Goal: Task Accomplishment & Management: Manage account settings

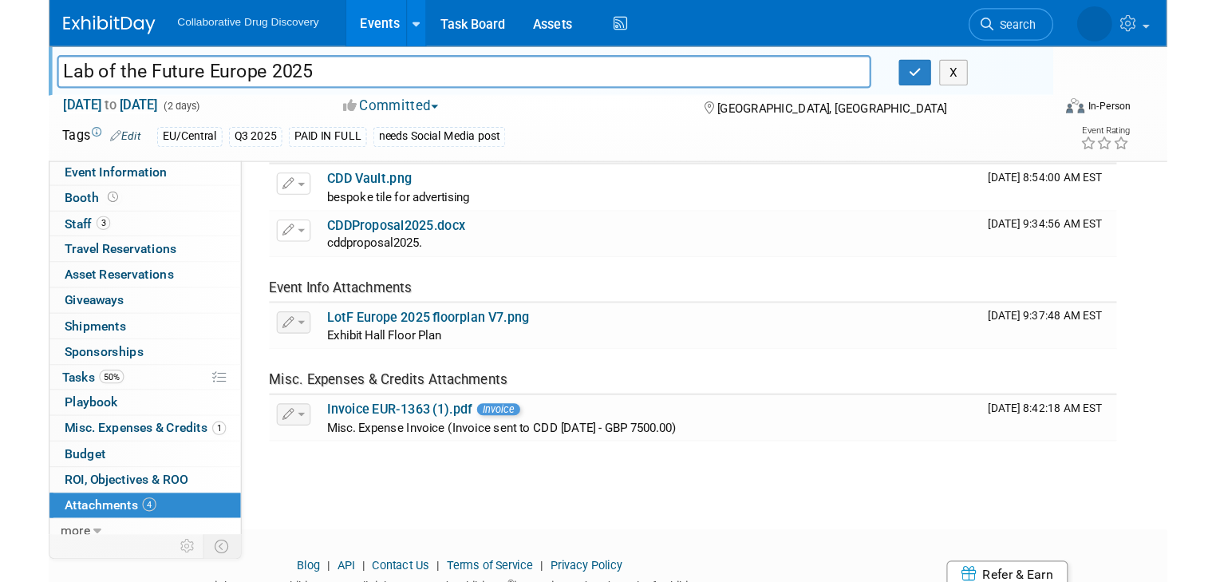
scroll to position [80, 0]
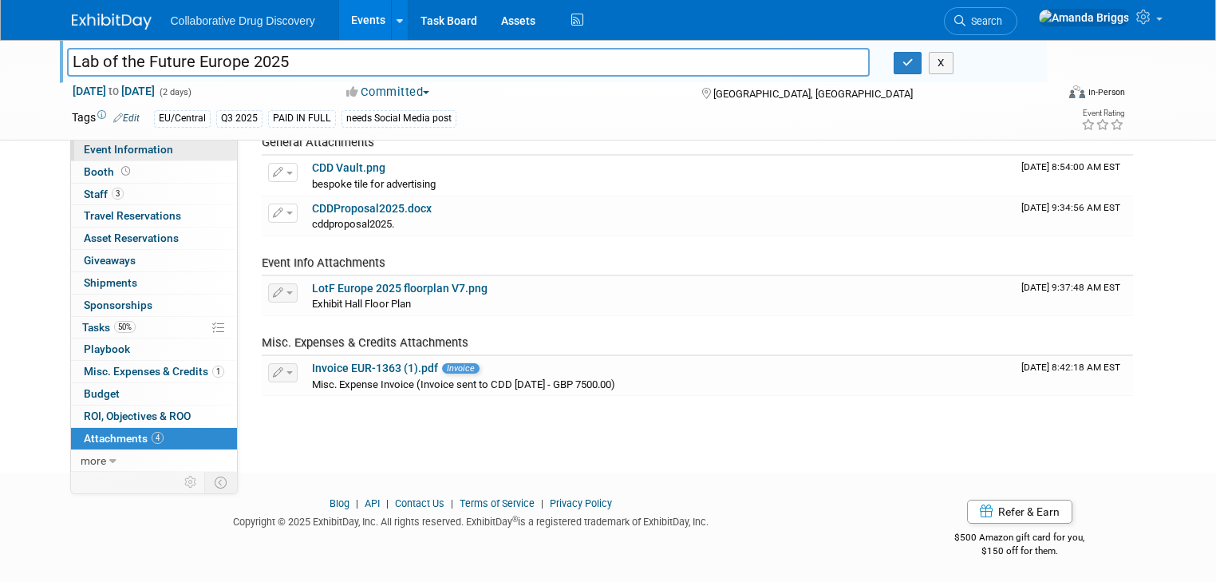
click at [105, 148] on span "Event Information" at bounding box center [128, 149] width 89 height 13
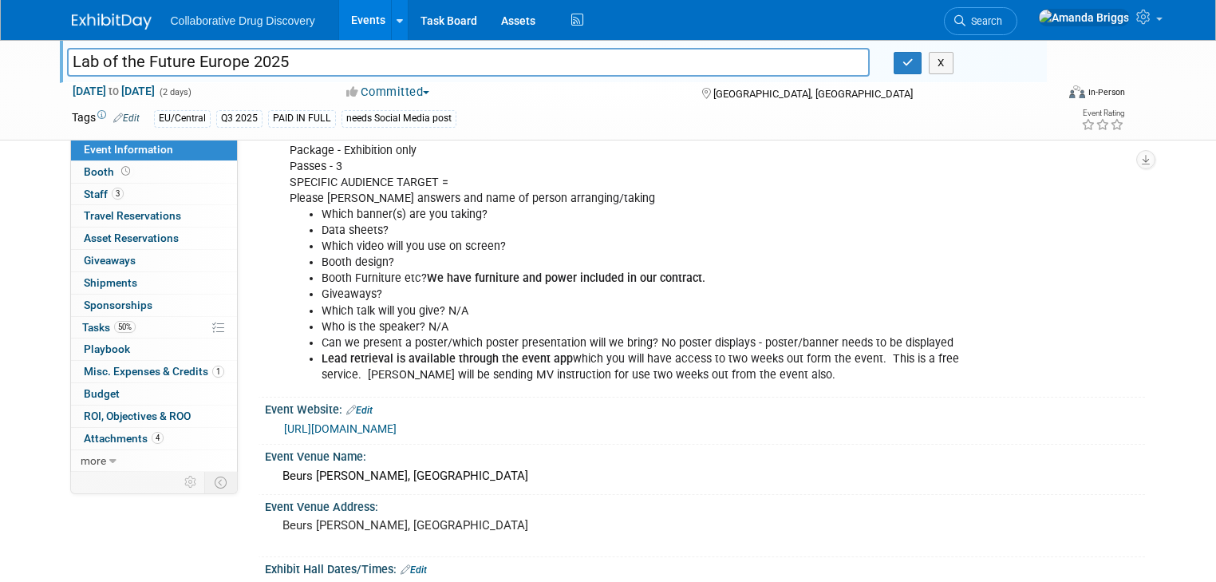
scroll to position [64, 0]
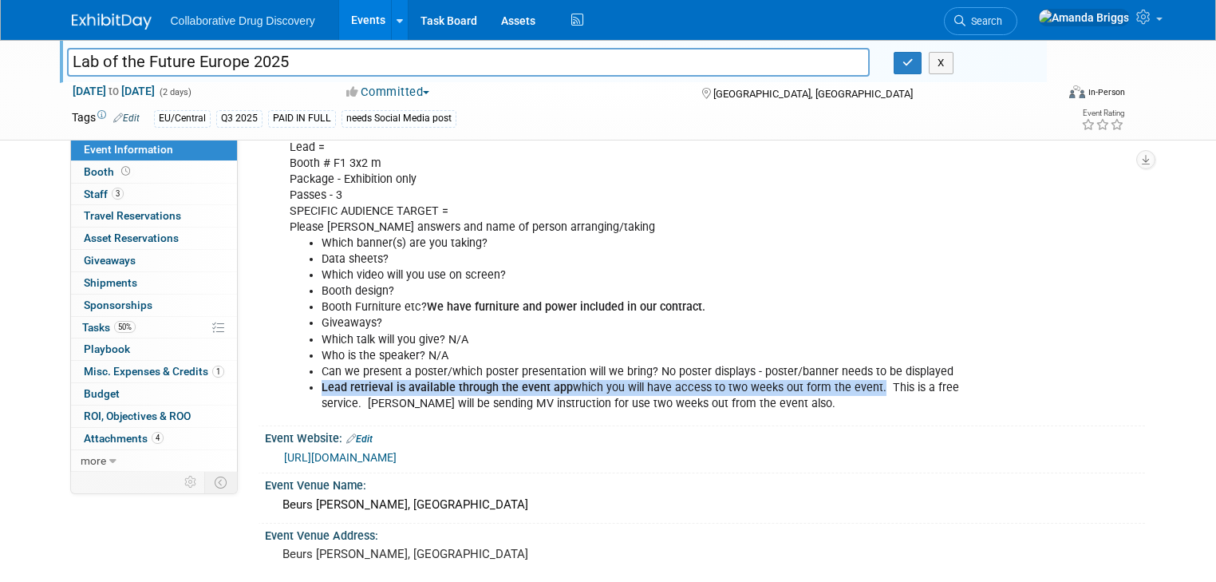
drag, startPoint x: 855, startPoint y: 387, endPoint x: 303, endPoint y: 384, distance: 552.2
click at [303, 384] on ul "Which banner(s) are you taking? Data sheets? Which video will you use on screen…" at bounding box center [627, 323] width 675 height 176
copy li "Lead retrieval is available through the event app which you will have access to…"
click at [911, 70] on button "button" at bounding box center [908, 63] width 29 height 22
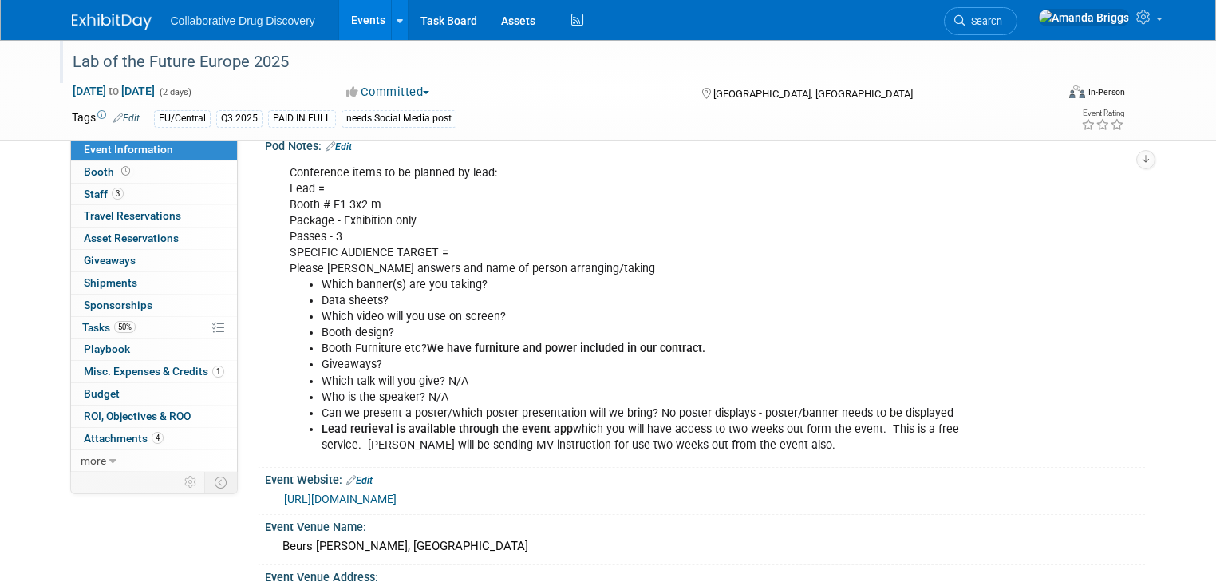
scroll to position [0, 0]
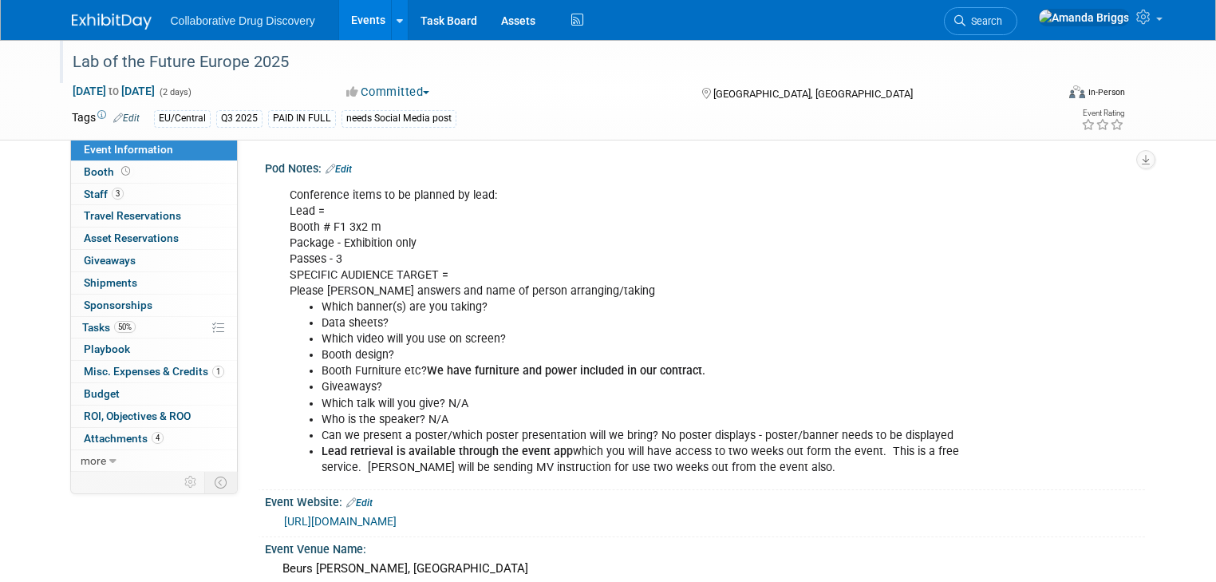
click at [338, 170] on link "Edit" at bounding box center [339, 169] width 26 height 11
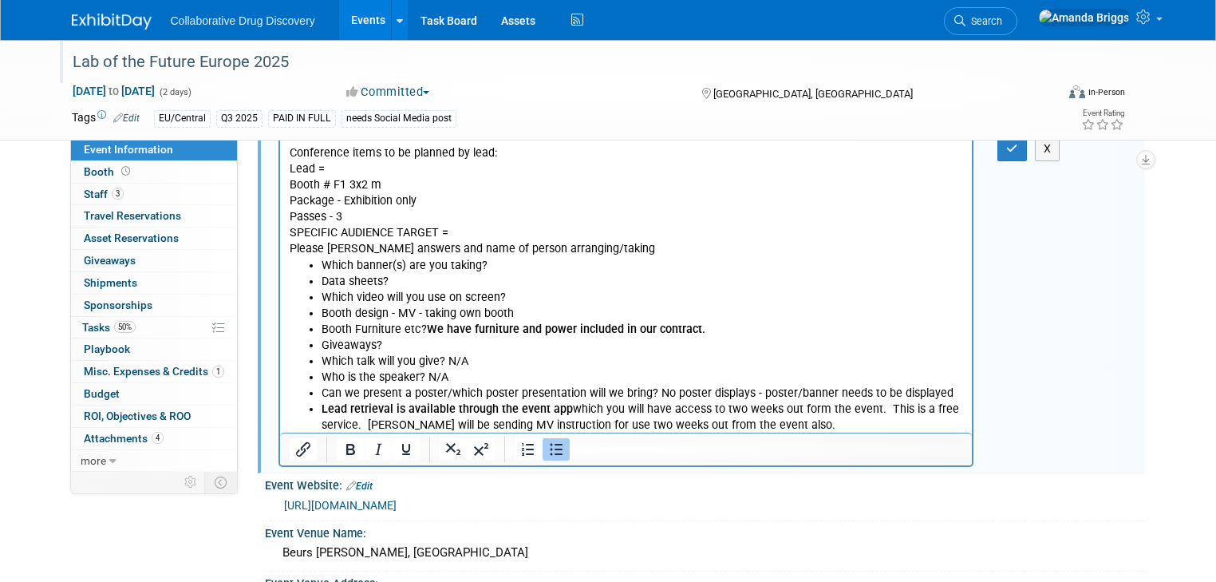
scroll to position [64, 0]
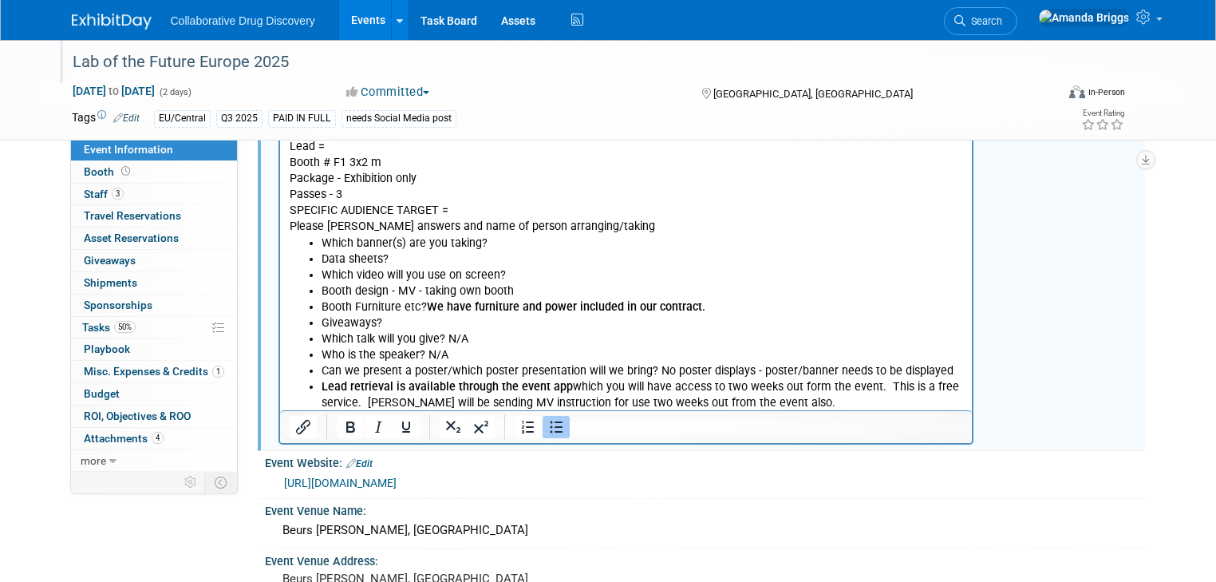
click at [537, 358] on li "Who is the speaker? N/A" at bounding box center [642, 355] width 642 height 16
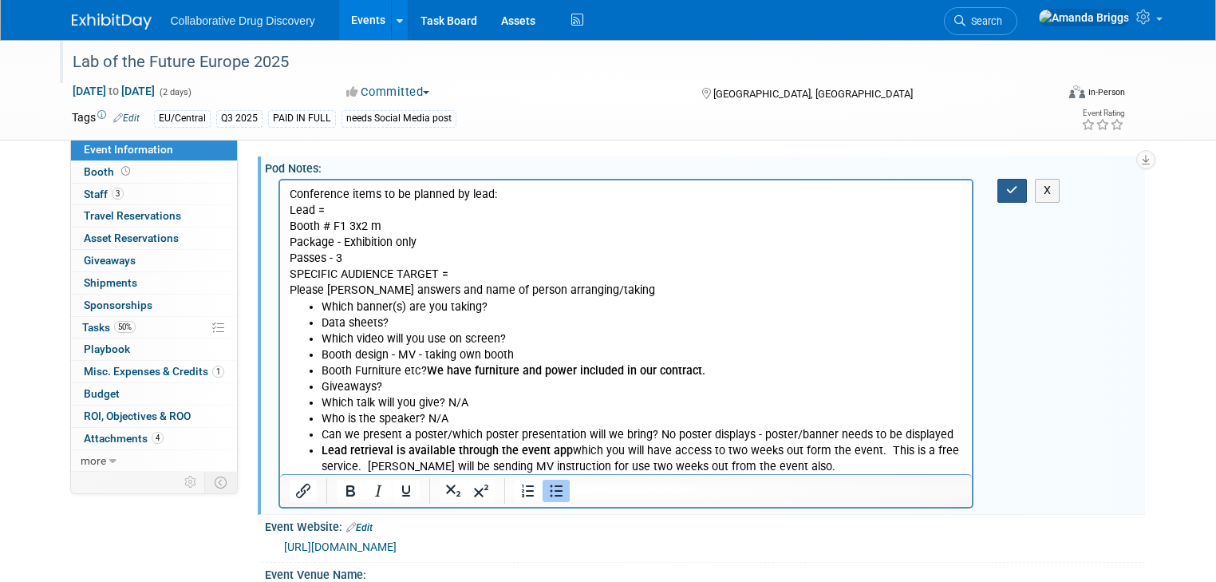
drag, startPoint x: 1022, startPoint y: 192, endPoint x: 593, endPoint y: 44, distance: 454.3
click at [970, 192] on icon "button" at bounding box center [1012, 189] width 12 height 11
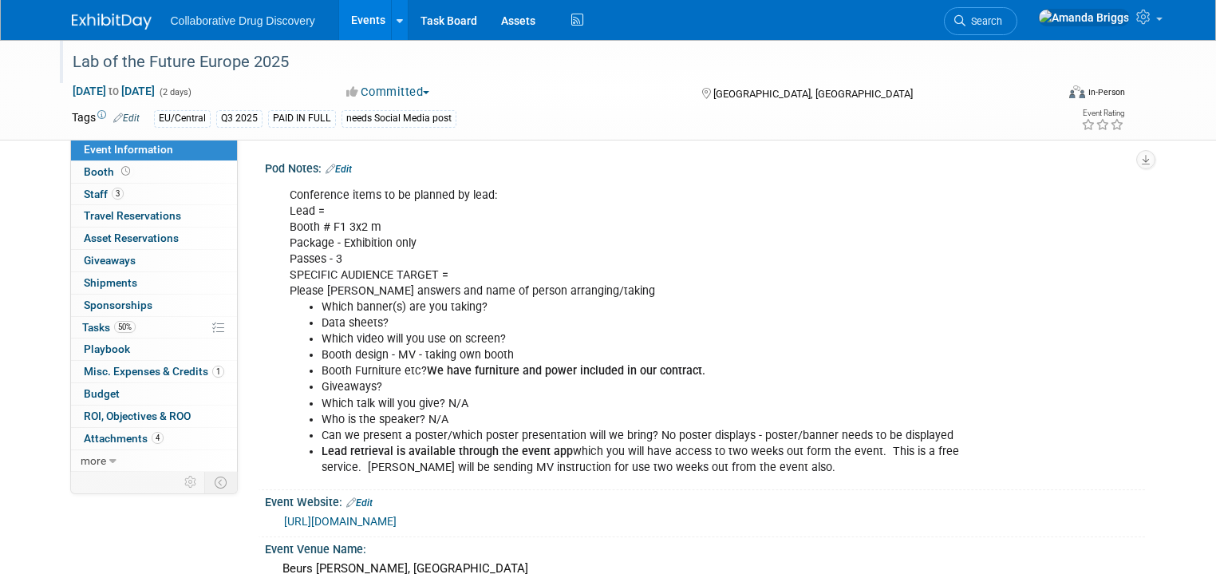
click at [336, 169] on link "Edit" at bounding box center [339, 169] width 26 height 11
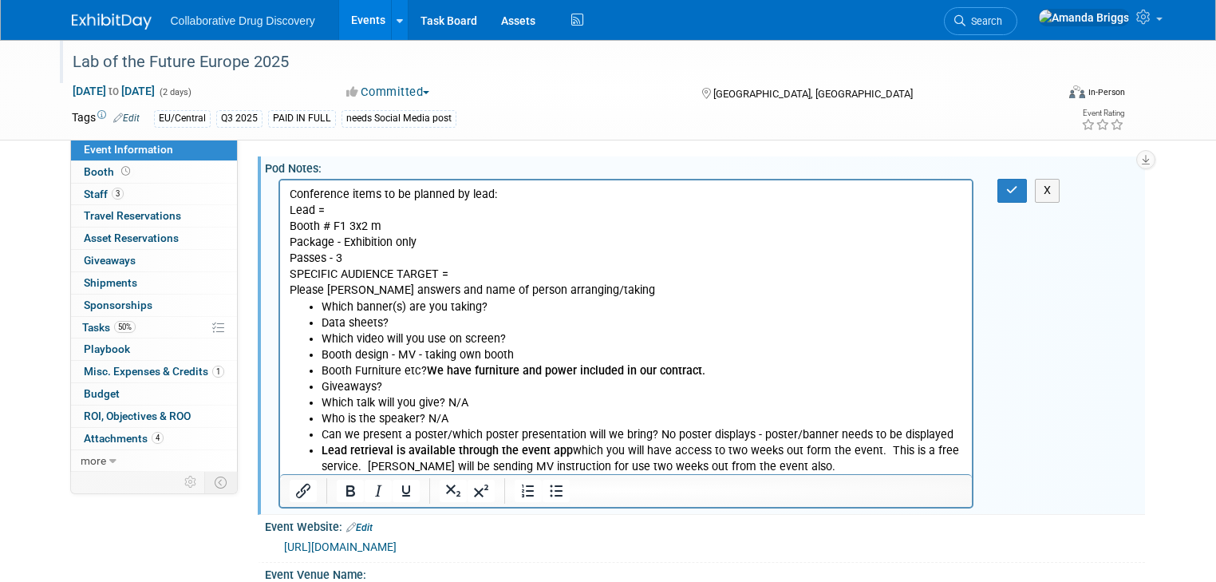
click at [346, 258] on p "Conference items to be planned by lead: Lead = Booth # F1 3x2 m Package - Exhib…" at bounding box center [626, 243] width 674 height 113
drag, startPoint x: 421, startPoint y: 260, endPoint x: 343, endPoint y: 259, distance: 78.2
click at [343, 259] on p "Conference items to be planned by lead: Lead = Booth # F1 3x2 m Package - Exhib…" at bounding box center [626, 243] width 674 height 113
drag, startPoint x: 1021, startPoint y: 197, endPoint x: 706, endPoint y: 34, distance: 355.1
click at [970, 197] on button "button" at bounding box center [1013, 190] width 30 height 23
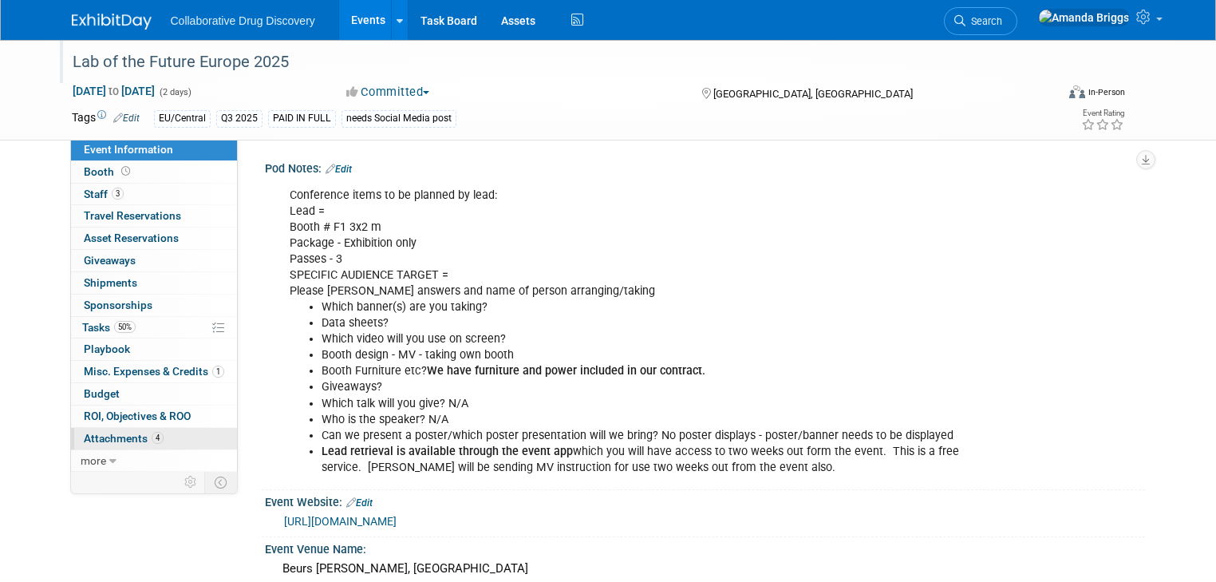
click at [110, 436] on span "Attachments 4" at bounding box center [124, 438] width 80 height 13
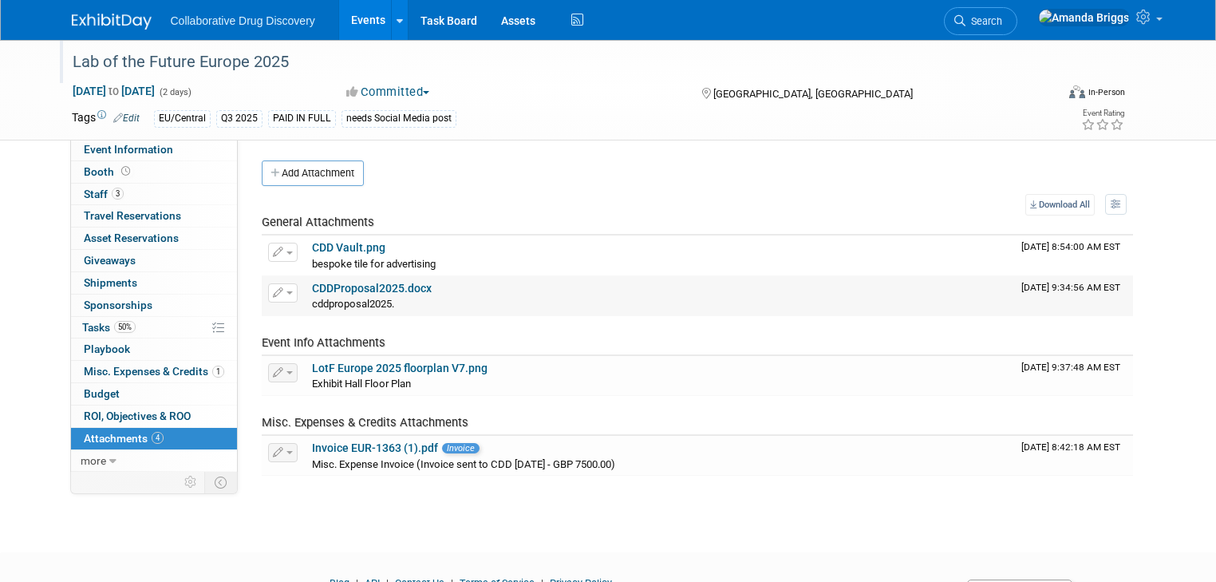
click at [361, 290] on link "CDDProposal2025.docx" at bounding box center [372, 288] width 120 height 13
click at [142, 149] on span "Event Information" at bounding box center [128, 149] width 89 height 13
